Goal: Task Accomplishment & Management: Use online tool/utility

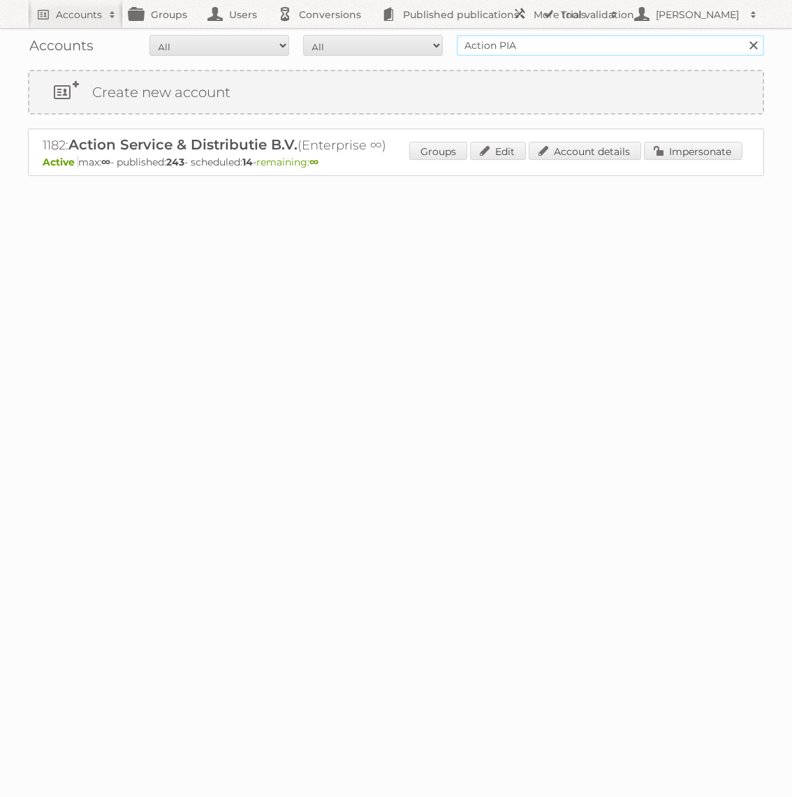
click at [542, 46] on input "Action PIA" at bounding box center [610, 45] width 307 height 21
type input "KARWEI"
click at [743, 35] on input "Search" at bounding box center [753, 45] width 21 height 21
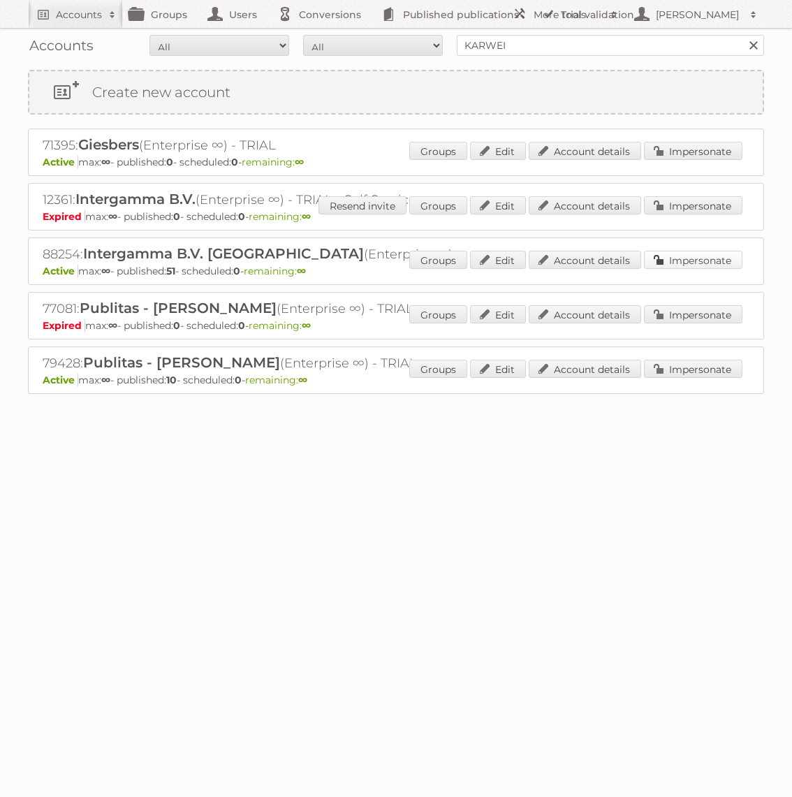
click at [682, 260] on link "Impersonate" at bounding box center [693, 260] width 99 height 18
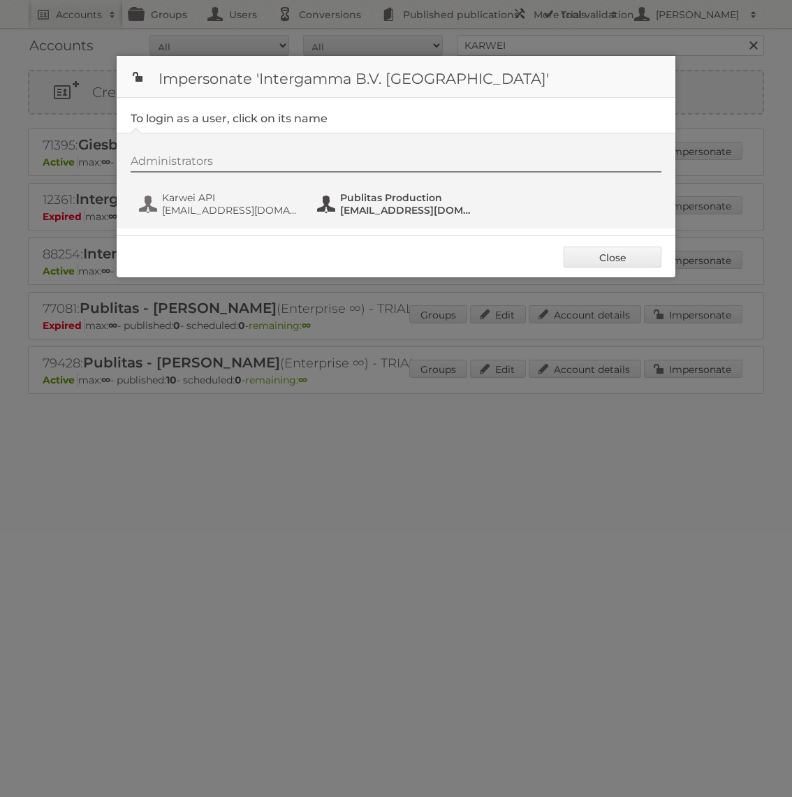
click at [373, 212] on span "[EMAIL_ADDRESS][DOMAIN_NAME]" at bounding box center [408, 210] width 136 height 13
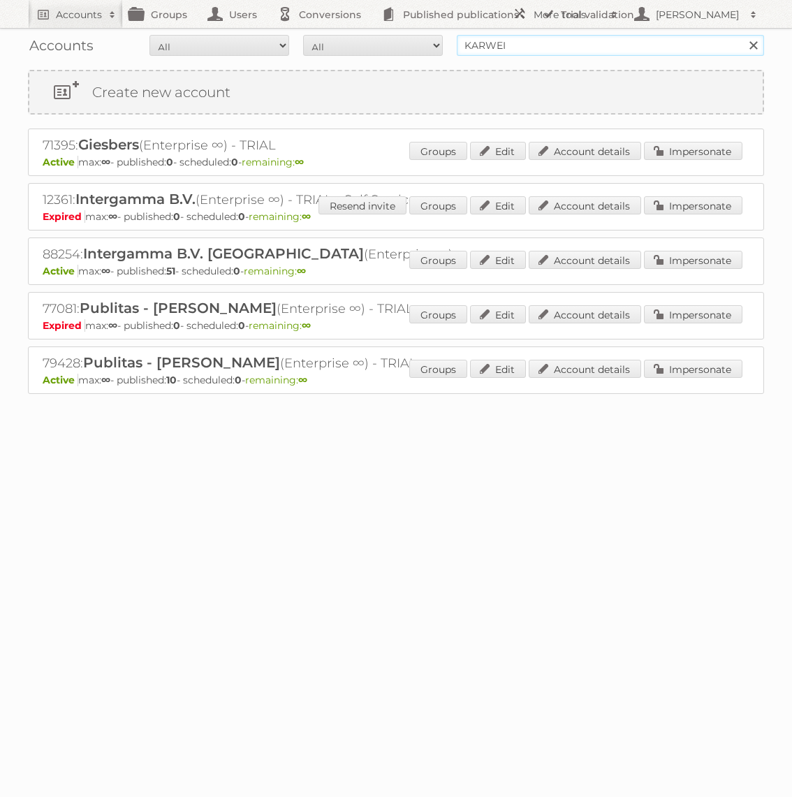
click at [535, 42] on input "KARWEI" at bounding box center [610, 45] width 307 height 21
type input "Action PIA"
click at [743, 35] on input "Search" at bounding box center [753, 45] width 21 height 21
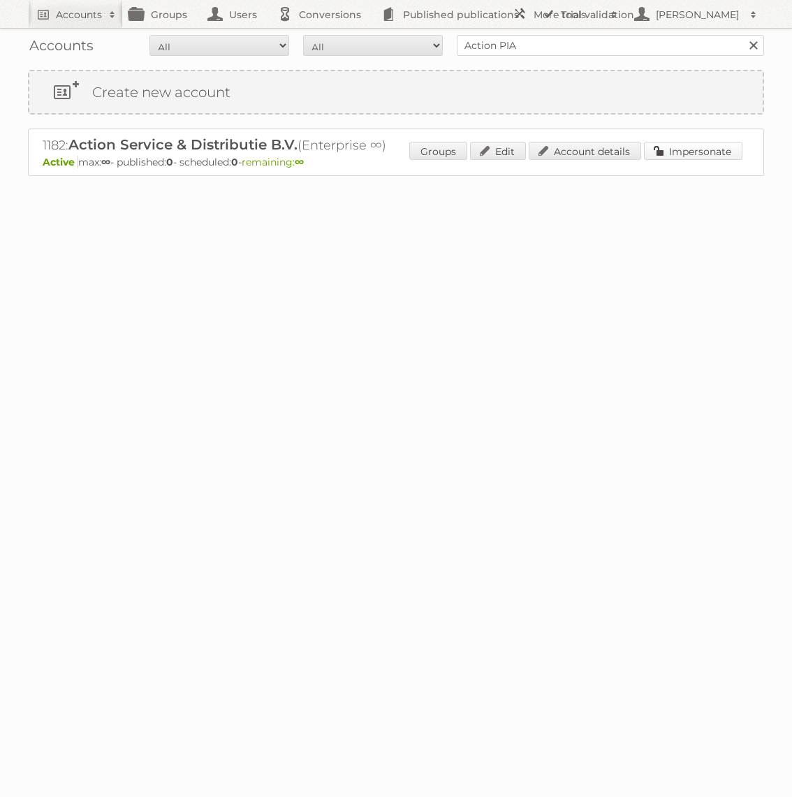
click at [681, 143] on link "Impersonate" at bounding box center [693, 151] width 99 height 18
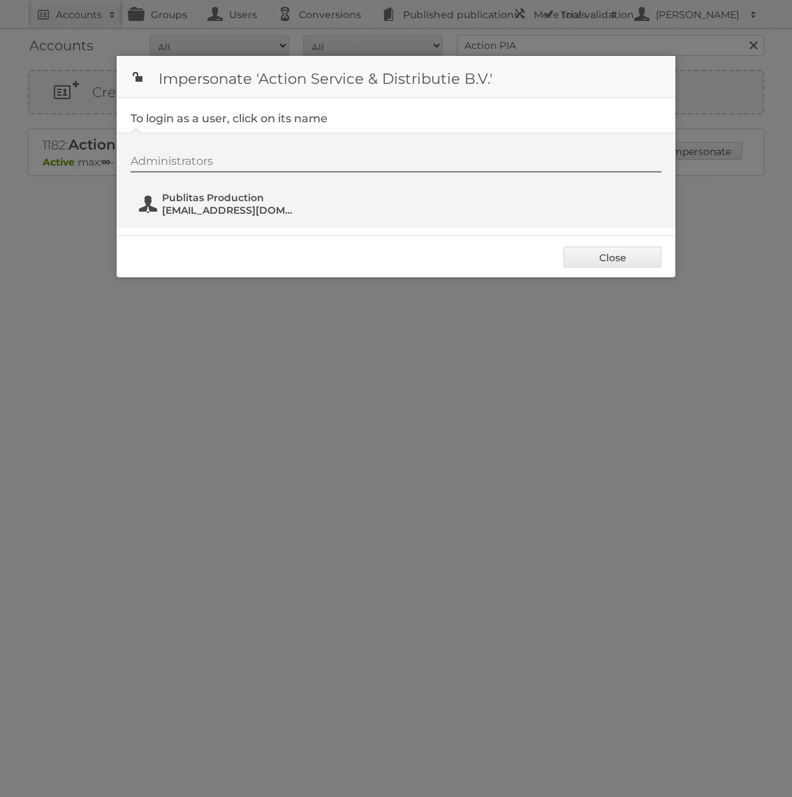
click at [201, 200] on span "Publitas Production" at bounding box center [230, 197] width 136 height 13
